Goal: Task Accomplishment & Management: Manage account settings

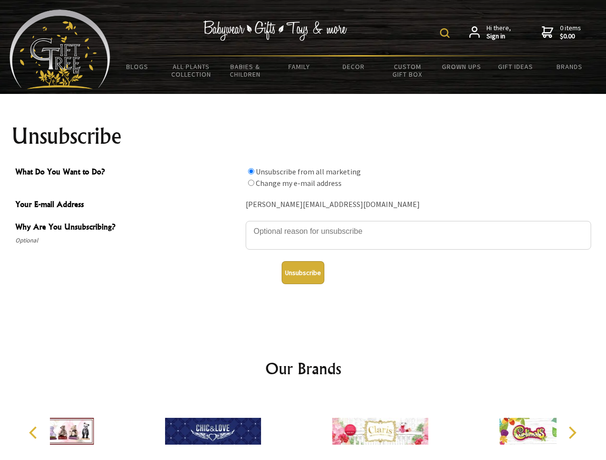
click at [446, 33] on img at bounding box center [445, 33] width 10 height 10
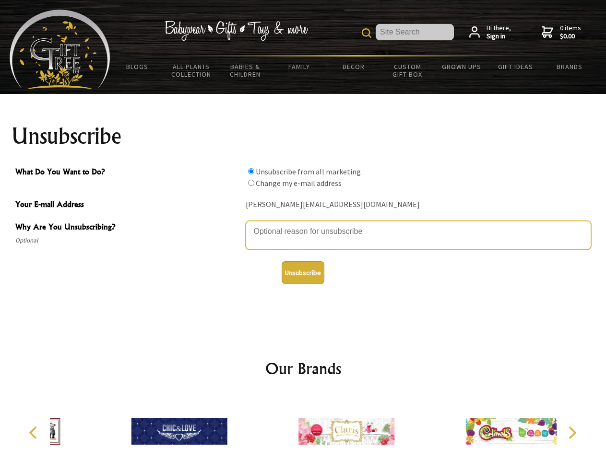
click at [303, 224] on textarea "Why Are You Unsubscribing?" at bounding box center [418, 235] width 345 height 29
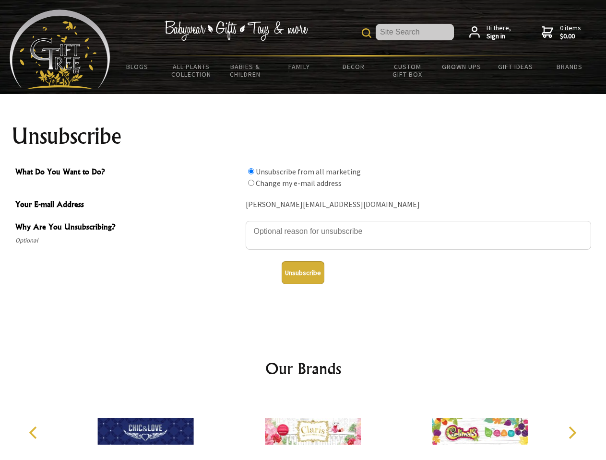
click at [251, 171] on input "What Do You Want to Do?" at bounding box center [251, 171] width 6 height 6
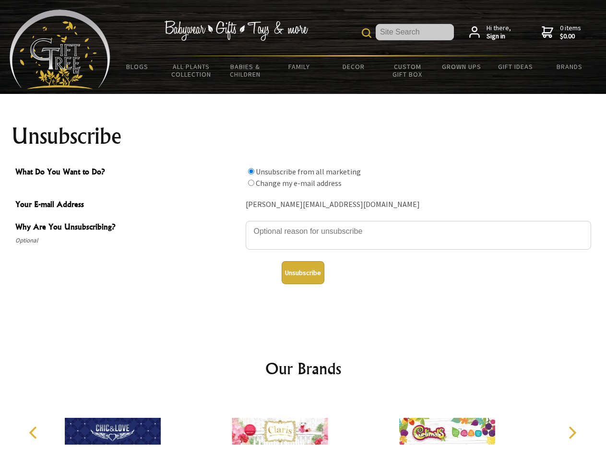
click at [251, 183] on input "What Do You Want to Do?" at bounding box center [251, 183] width 6 height 6
radio input "true"
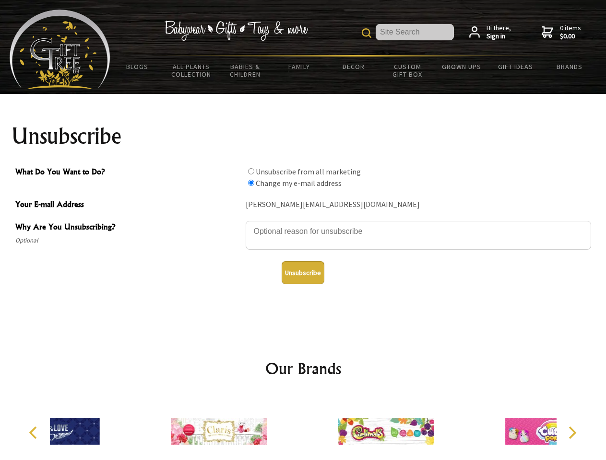
click at [303, 273] on button "Unsubscribe" at bounding box center [303, 272] width 43 height 23
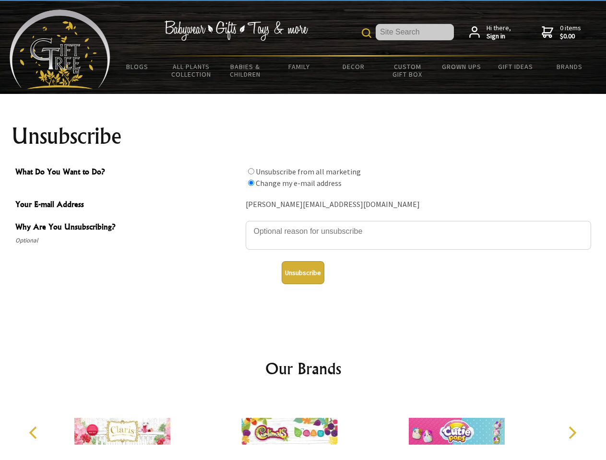
click at [303, 428] on img at bounding box center [289, 432] width 96 height 72
click at [35, 433] on icon "Previous" at bounding box center [34, 433] width 12 height 12
click at [572, 433] on icon "Next" at bounding box center [571, 433] width 12 height 12
